Goal: Information Seeking & Learning: Learn about a topic

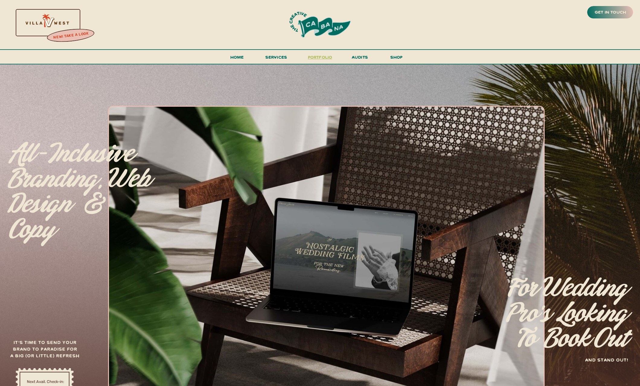
click at [321, 59] on h3 "portfolio" at bounding box center [320, 58] width 28 height 11
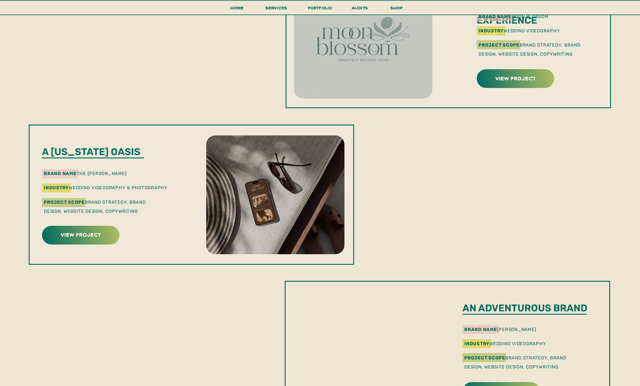
scroll to position [382, 0]
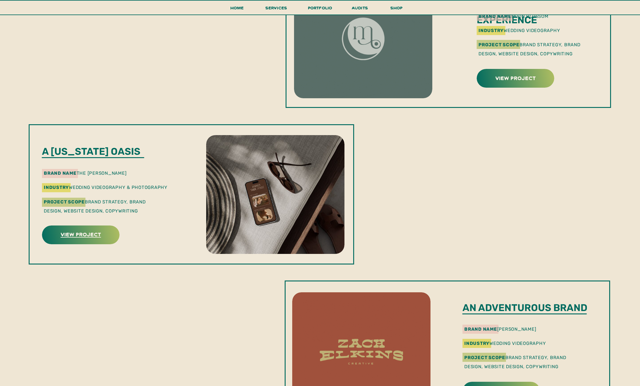
click at [90, 232] on h3 "view project" at bounding box center [81, 233] width 76 height 9
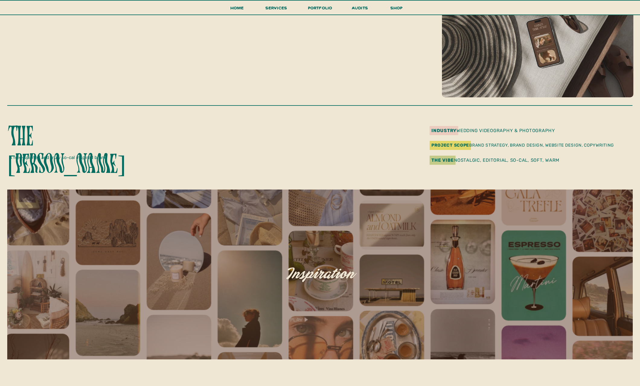
scroll to position [104, 0]
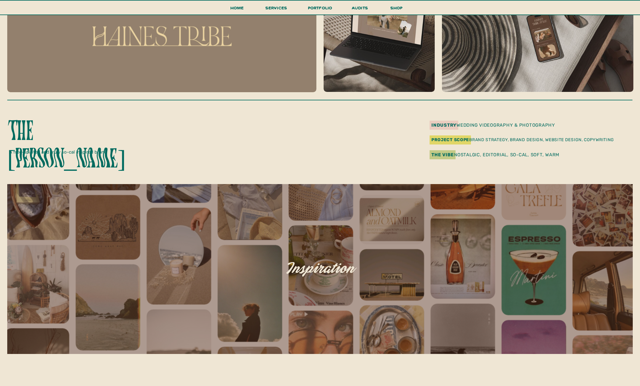
click at [185, 41] on div at bounding box center [161, 29] width 309 height 126
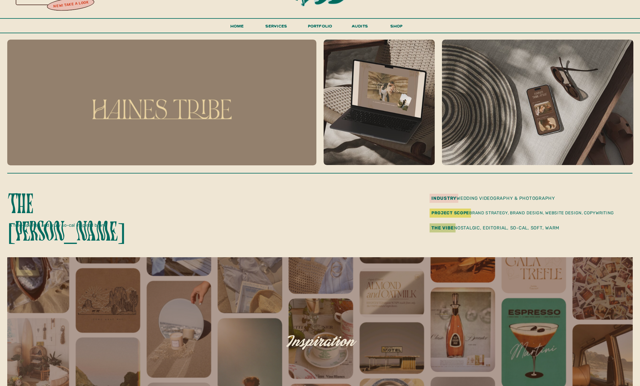
scroll to position [0, 0]
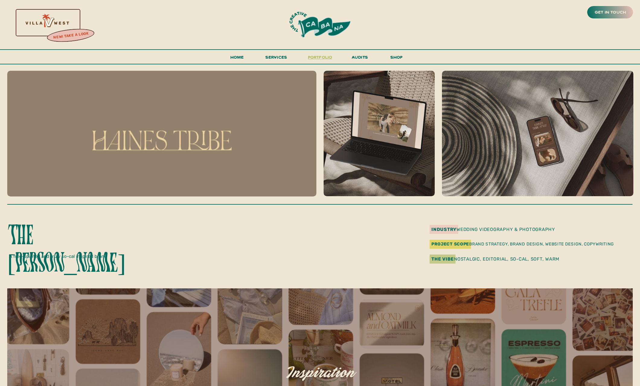
click at [312, 58] on h3 "portfolio" at bounding box center [320, 58] width 28 height 11
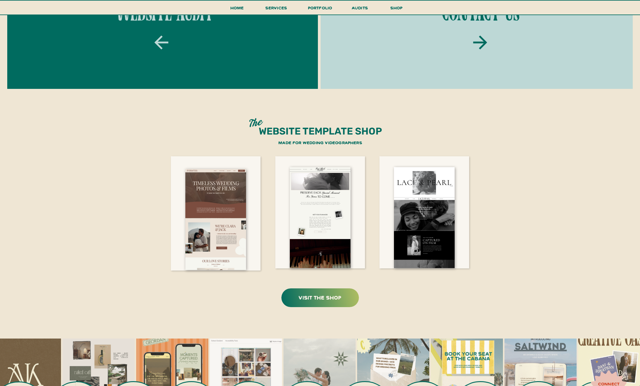
scroll to position [1055, 0]
click at [338, 293] on h3 "visit the shop" at bounding box center [320, 296] width 76 height 9
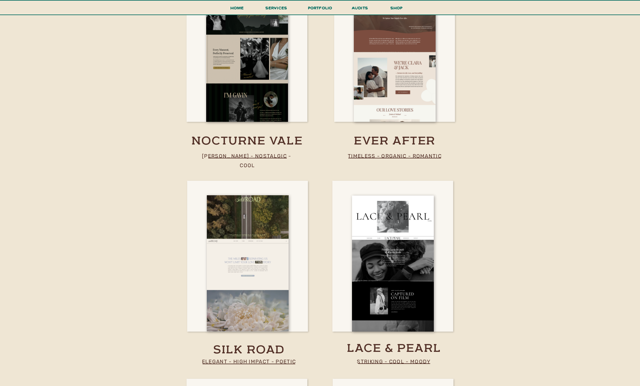
scroll to position [749, 0]
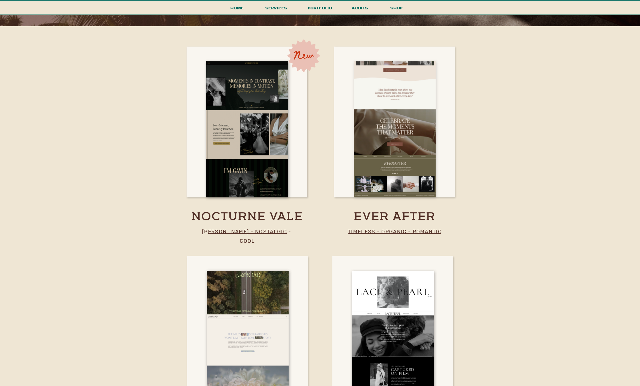
click at [386, 153] on div at bounding box center [395, 129] width 82 height 136
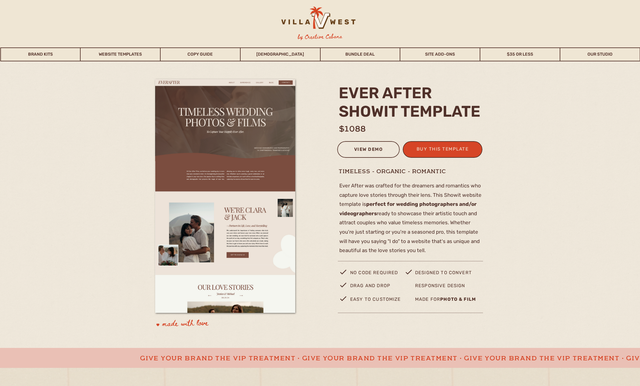
click at [372, 146] on div "view demo" at bounding box center [368, 150] width 55 height 10
click at [128, 56] on link "Website Templates" at bounding box center [120, 54] width 79 height 14
click at [54, 51] on link "Brand Kits" at bounding box center [40, 54] width 79 height 14
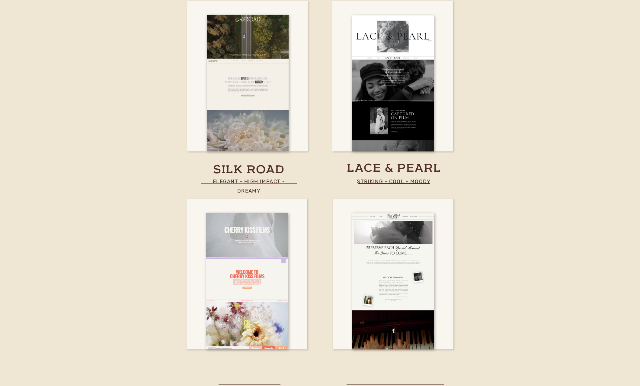
scroll to position [2086, 0]
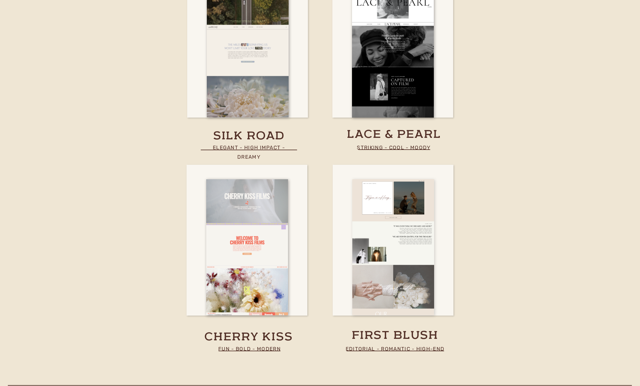
click at [390, 216] on div at bounding box center [393, 247] width 82 height 136
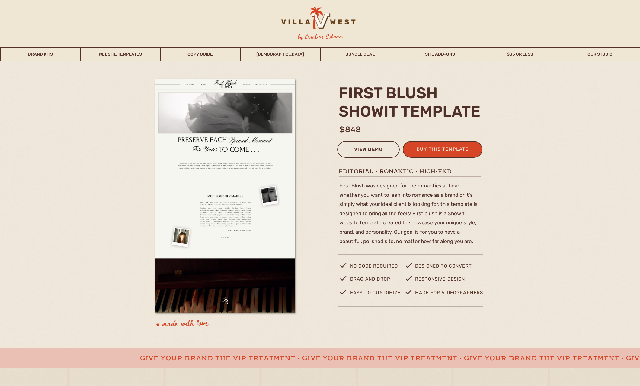
click at [361, 148] on div "view demo" at bounding box center [368, 150] width 55 height 10
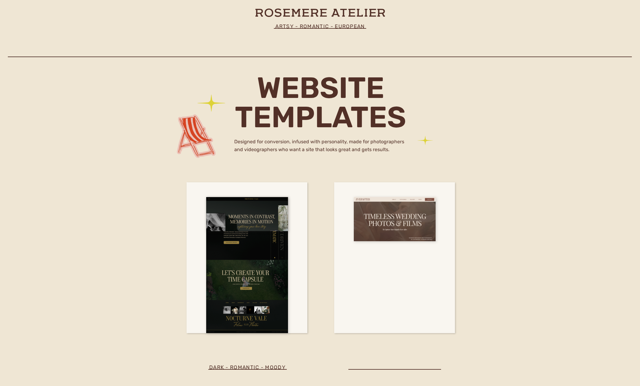
scroll to position [1681, 0]
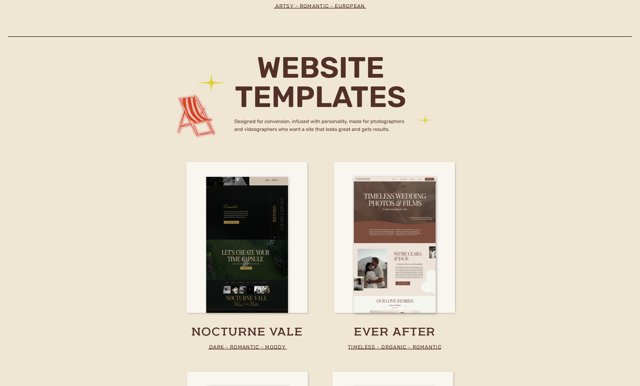
click at [257, 201] on div at bounding box center [247, 245] width 82 height 136
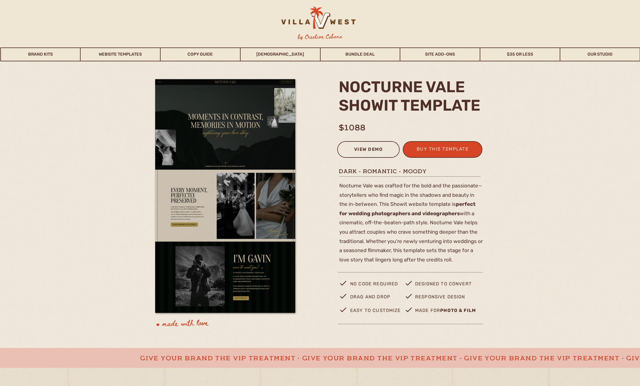
click at [355, 147] on div "view demo" at bounding box center [368, 150] width 55 height 10
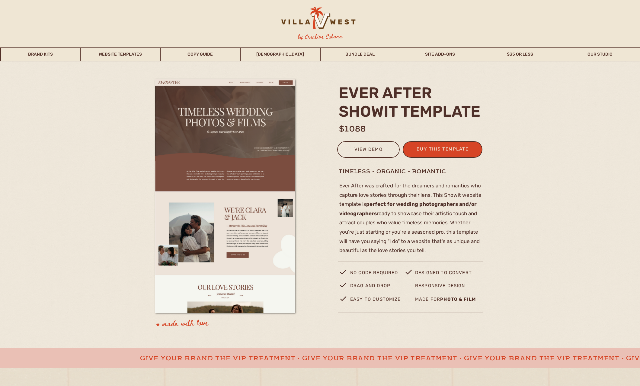
click at [300, 20] on div at bounding box center [317, 21] width 95 height 28
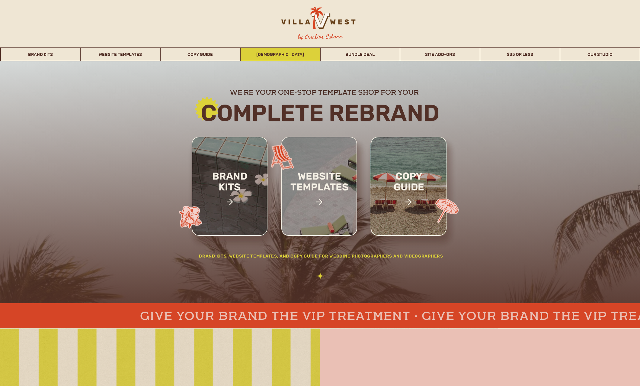
click at [271, 60] on link "[DEMOGRAPHIC_DATA]" at bounding box center [280, 54] width 79 height 14
